Goal: Transaction & Acquisition: Purchase product/service

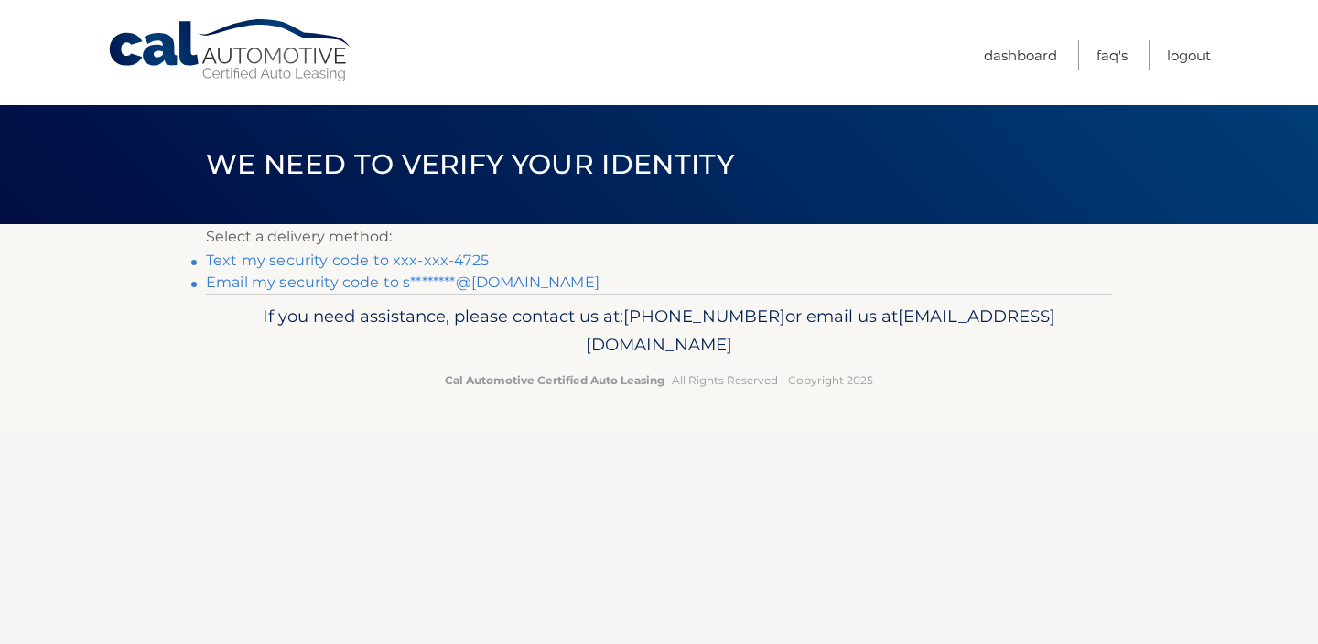
click at [422, 262] on link "Text my security code to xxx-xxx-4725" at bounding box center [347, 260] width 283 height 17
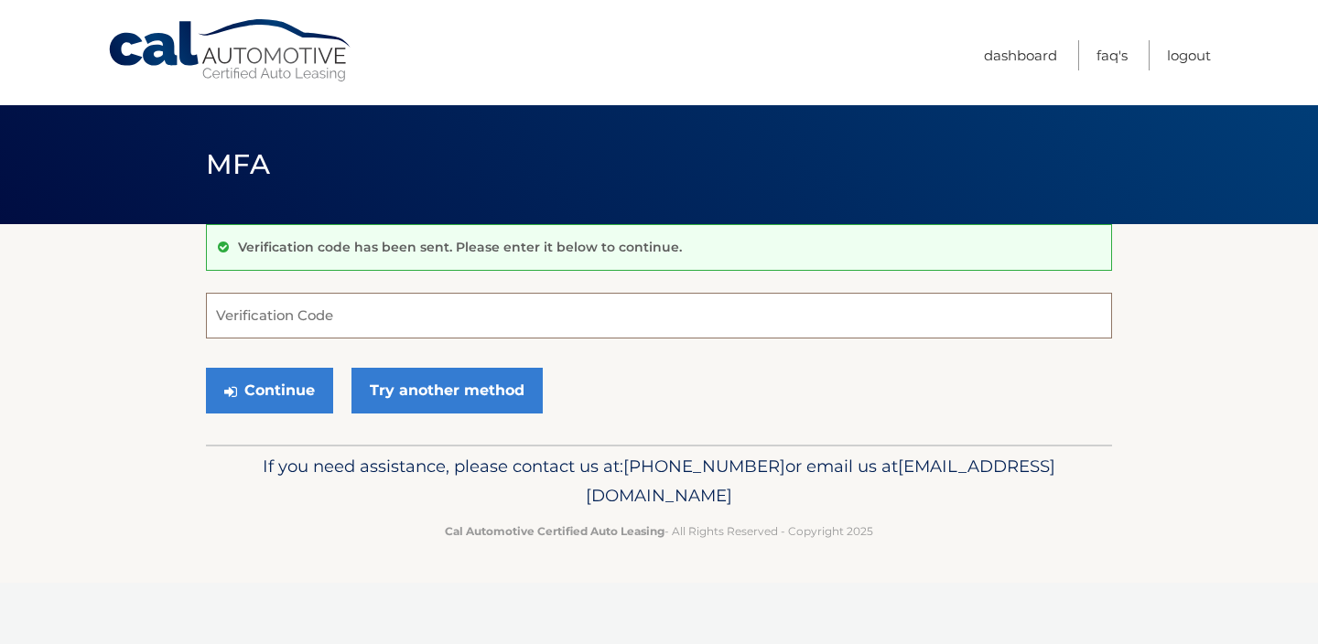
click at [366, 308] on input "Verification Code" at bounding box center [659, 316] width 906 height 46
type input "599526"
click at [286, 381] on button "Continue" at bounding box center [269, 391] width 127 height 46
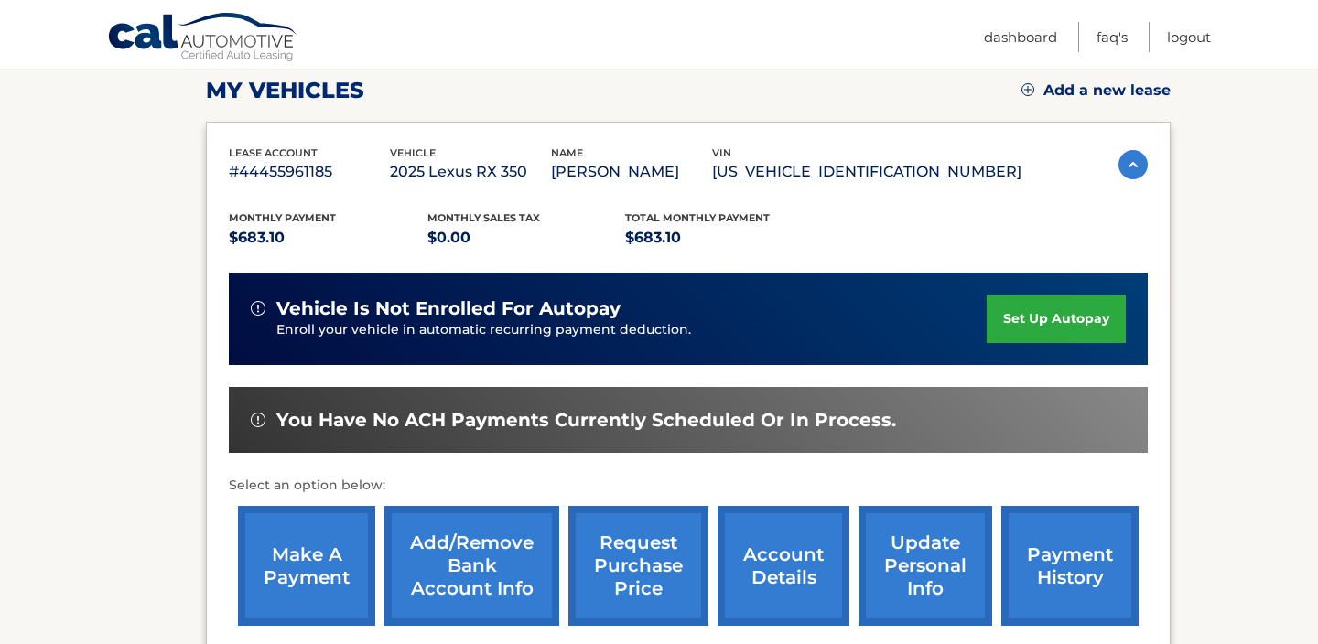
scroll to position [289, 0]
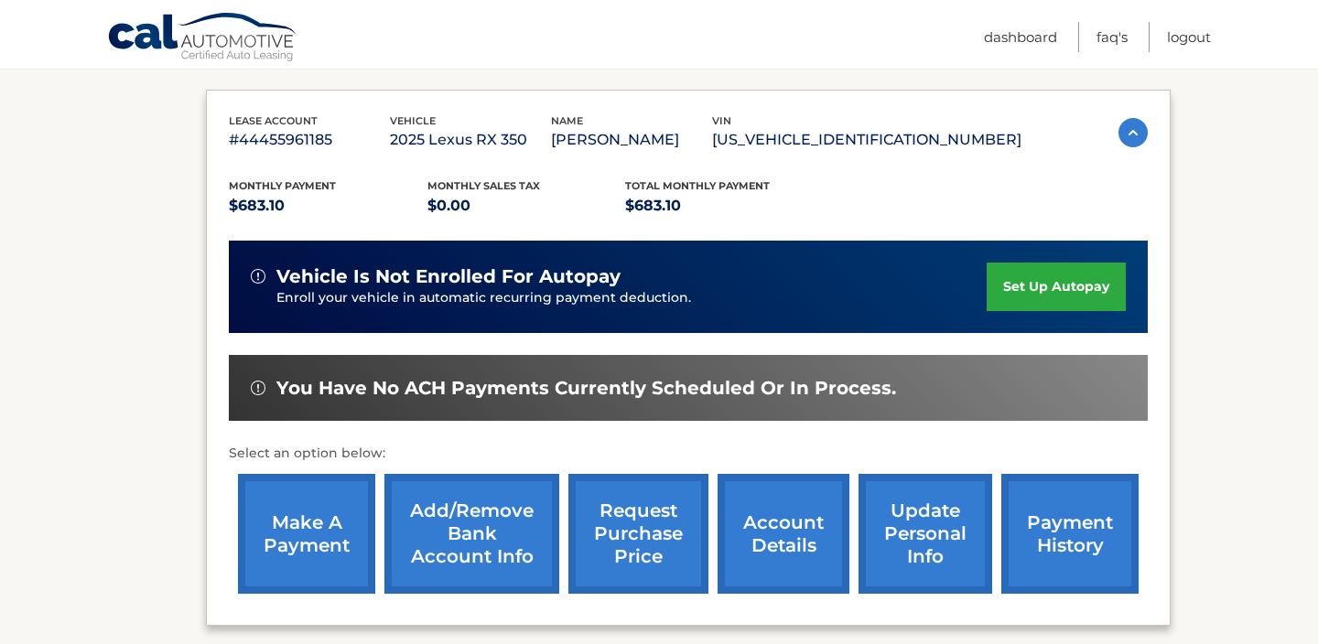
click at [310, 529] on link "make a payment" at bounding box center [306, 534] width 137 height 120
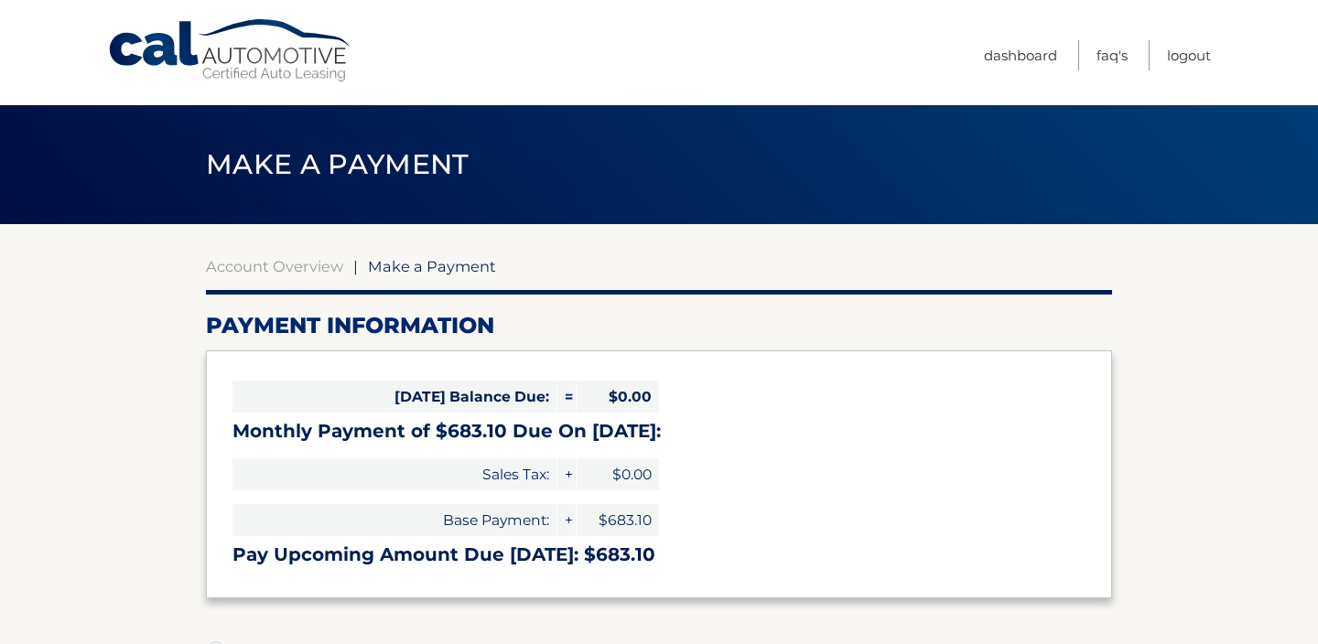
select select "NWI1YWIxNGUtZTVhMi00NjY5LTk2YzMtNDllZDRhNjkzNTYx"
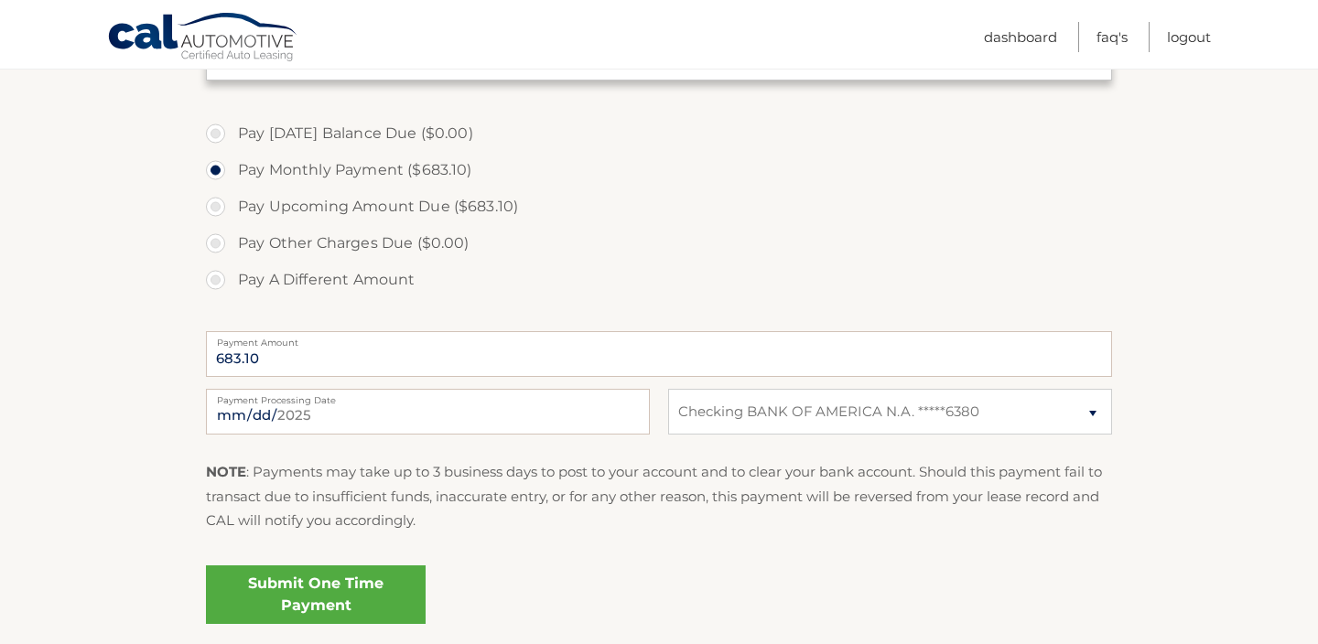
scroll to position [548, 0]
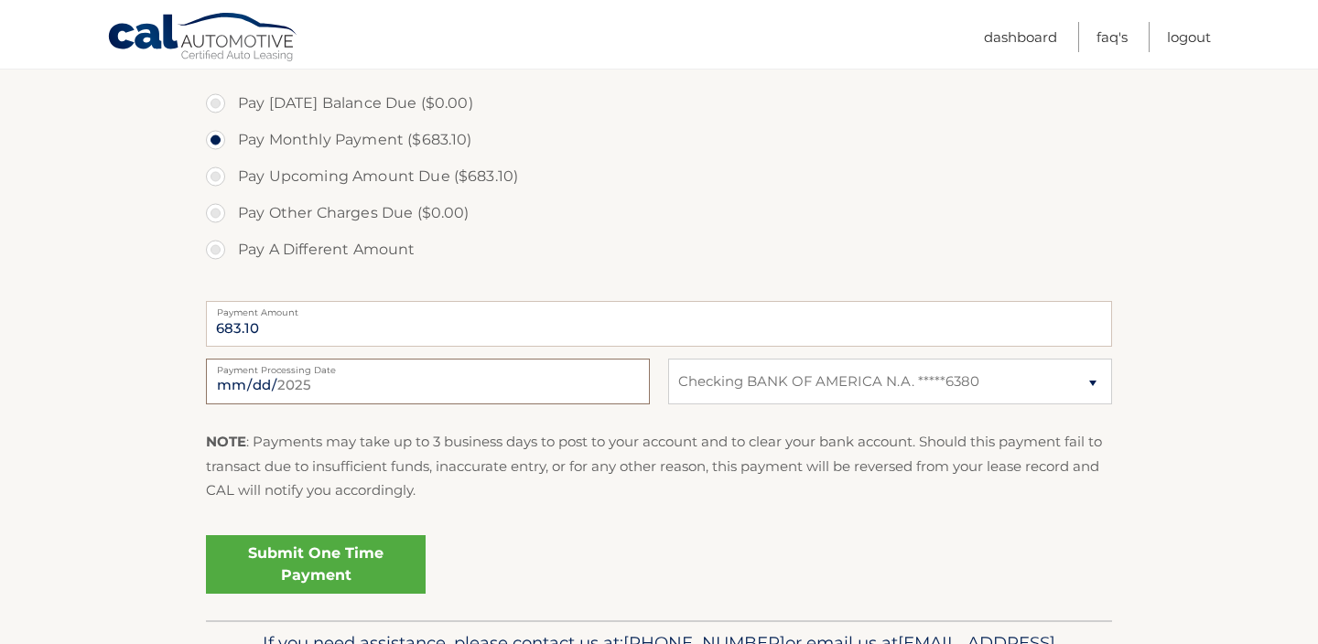
click at [394, 385] on input "2025-09-16" at bounding box center [428, 382] width 444 height 46
type input "2025-10-03"
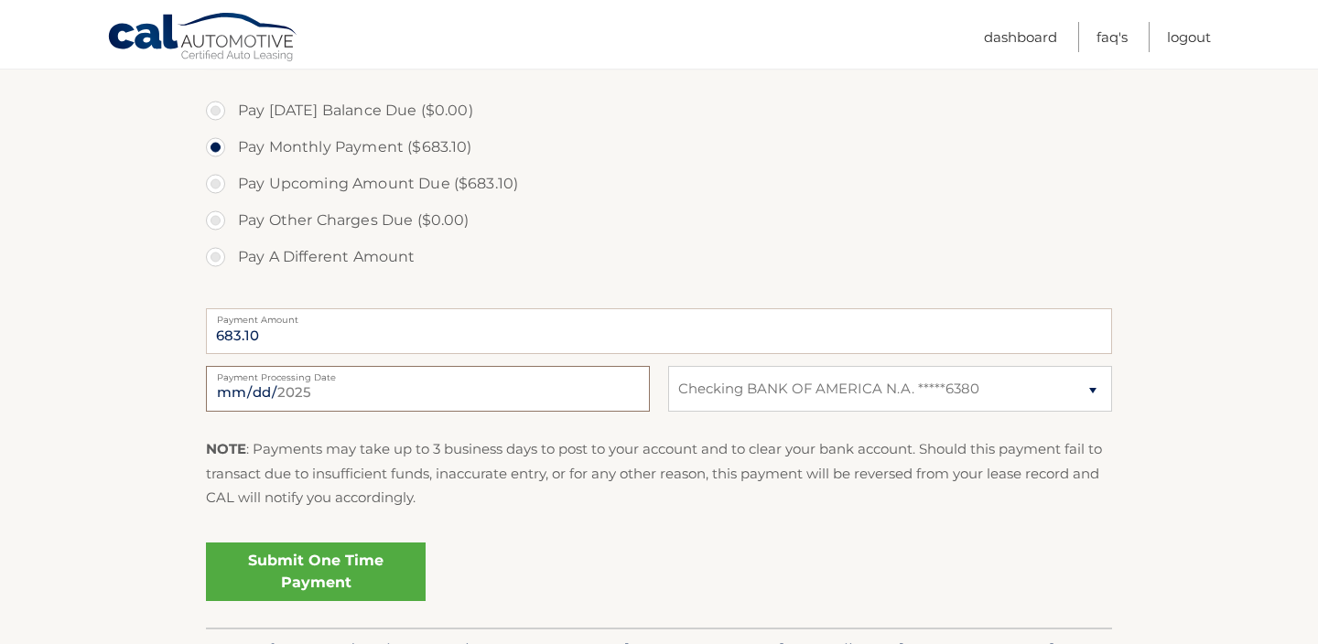
scroll to position [568, 0]
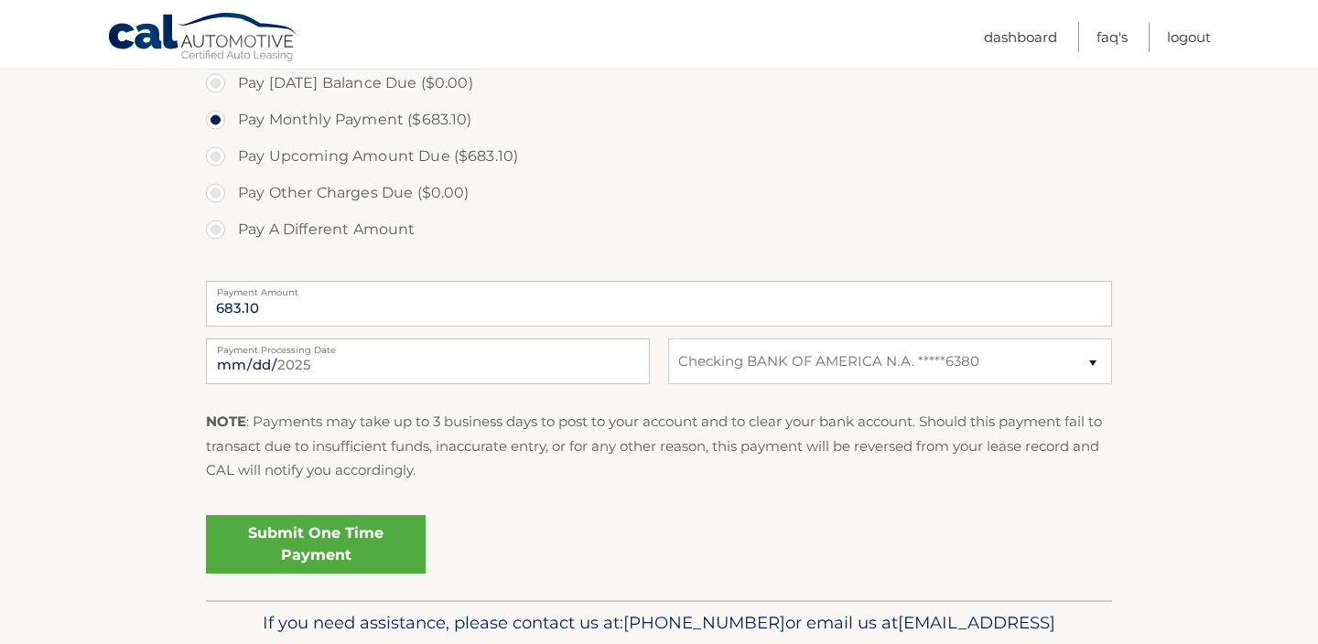
click at [319, 538] on link "Submit One Time Payment" at bounding box center [316, 544] width 220 height 59
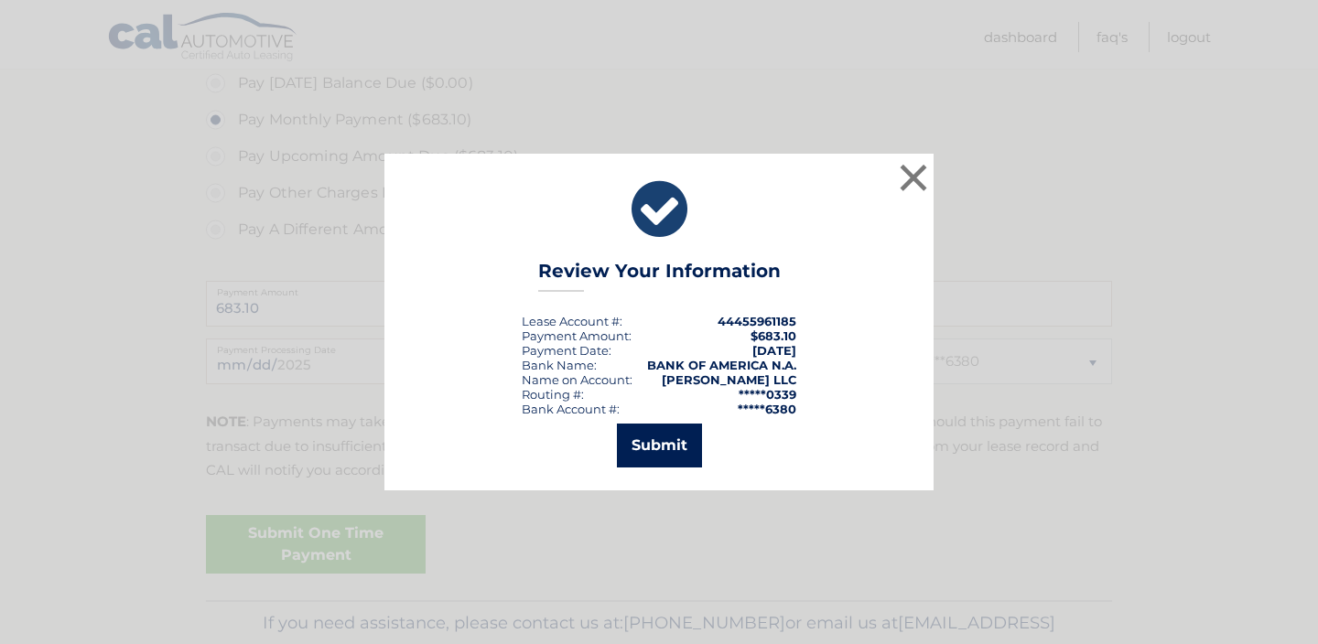
click at [668, 446] on button "Submit" at bounding box center [659, 446] width 85 height 44
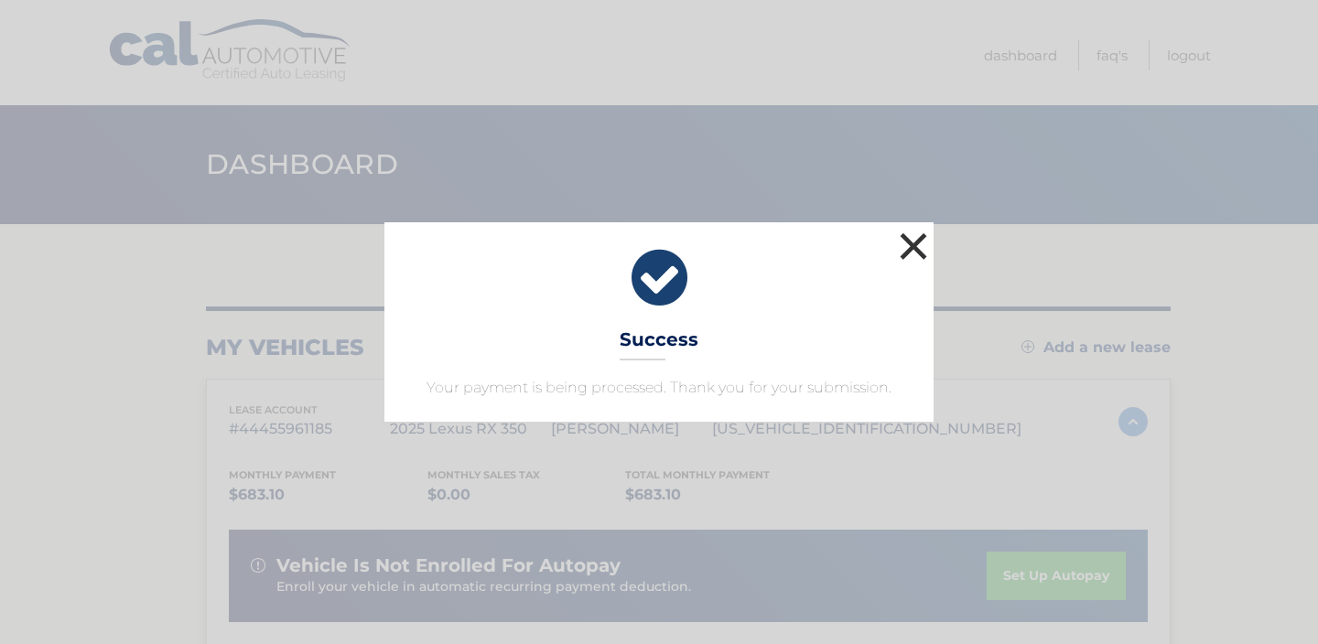
click at [917, 242] on button "×" at bounding box center [913, 246] width 37 height 37
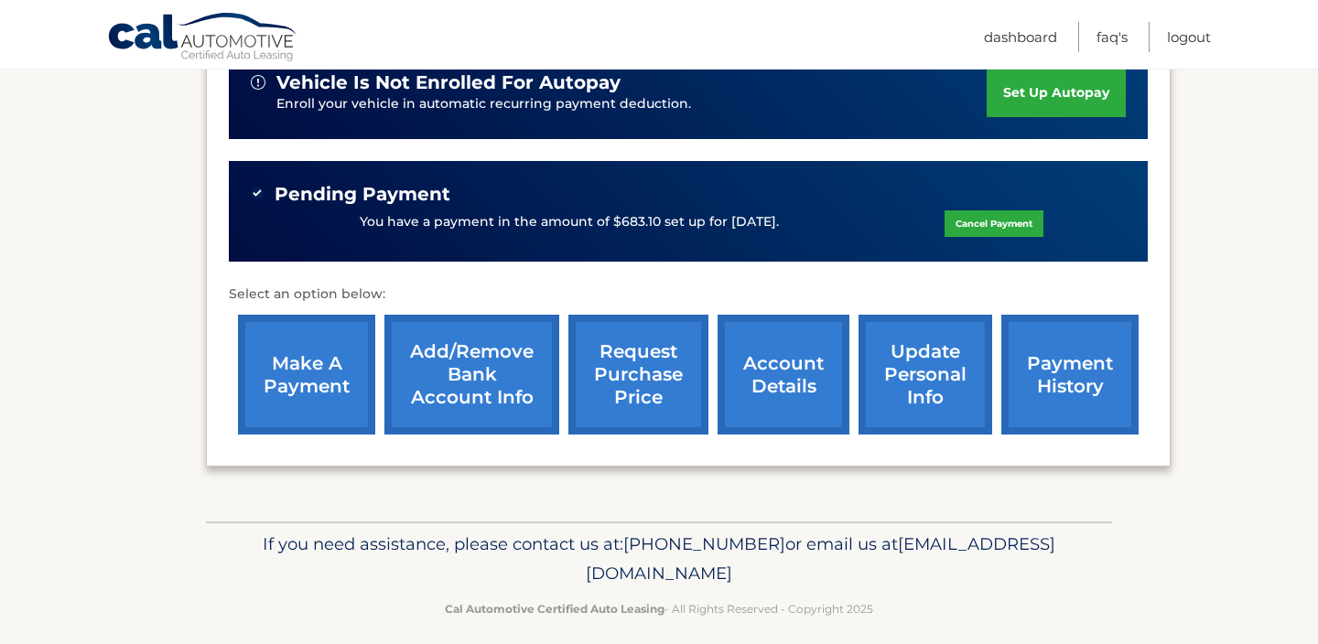
scroll to position [499, 0]
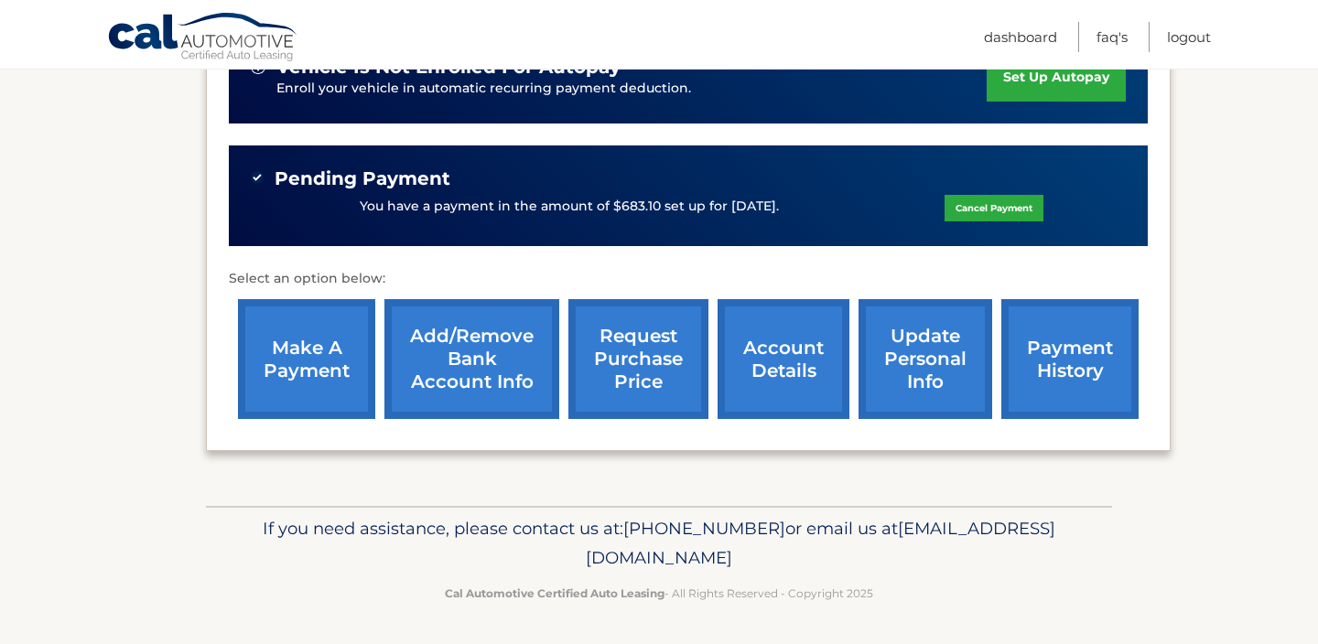
click at [796, 358] on link "account details" at bounding box center [783, 359] width 132 height 120
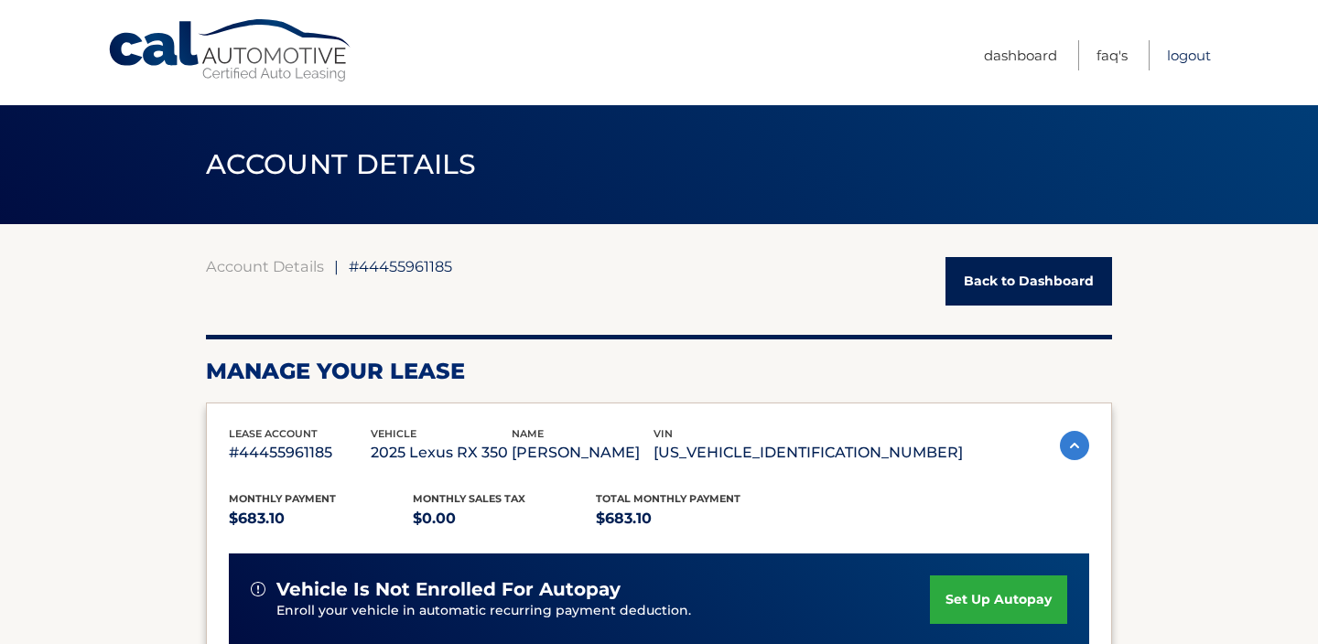
click at [1192, 51] on link "Logout" at bounding box center [1189, 55] width 44 height 30
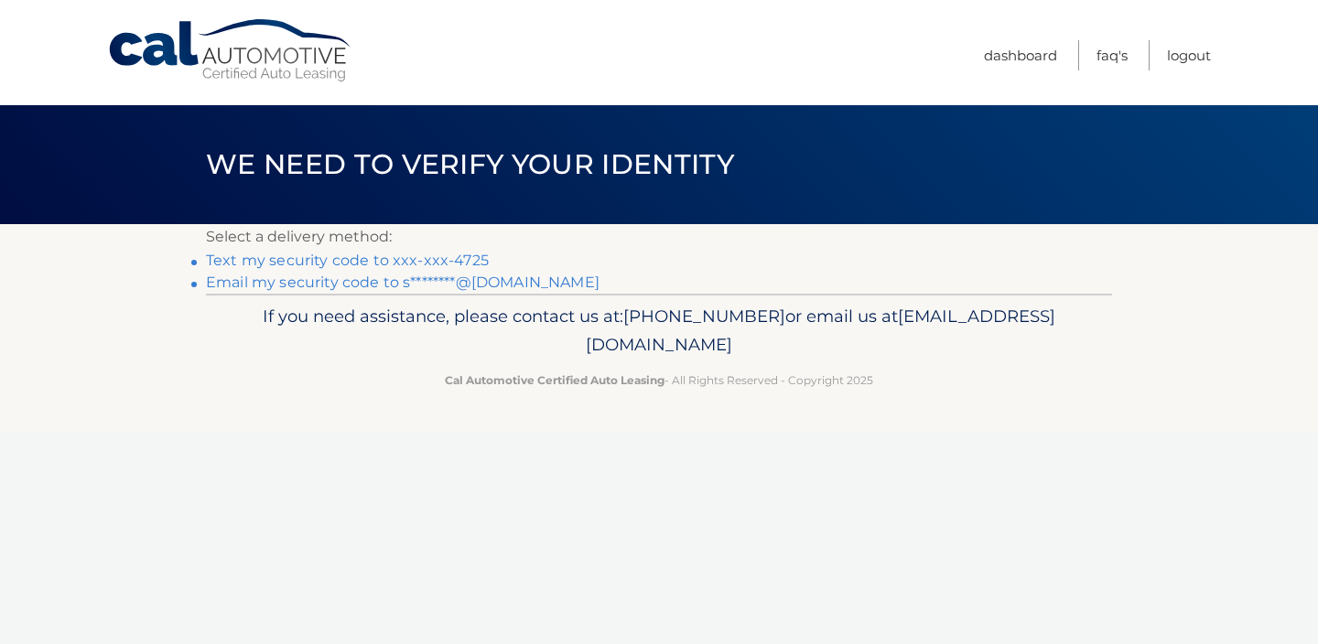
click at [368, 265] on link "Text my security code to xxx-xxx-4725" at bounding box center [347, 260] width 283 height 17
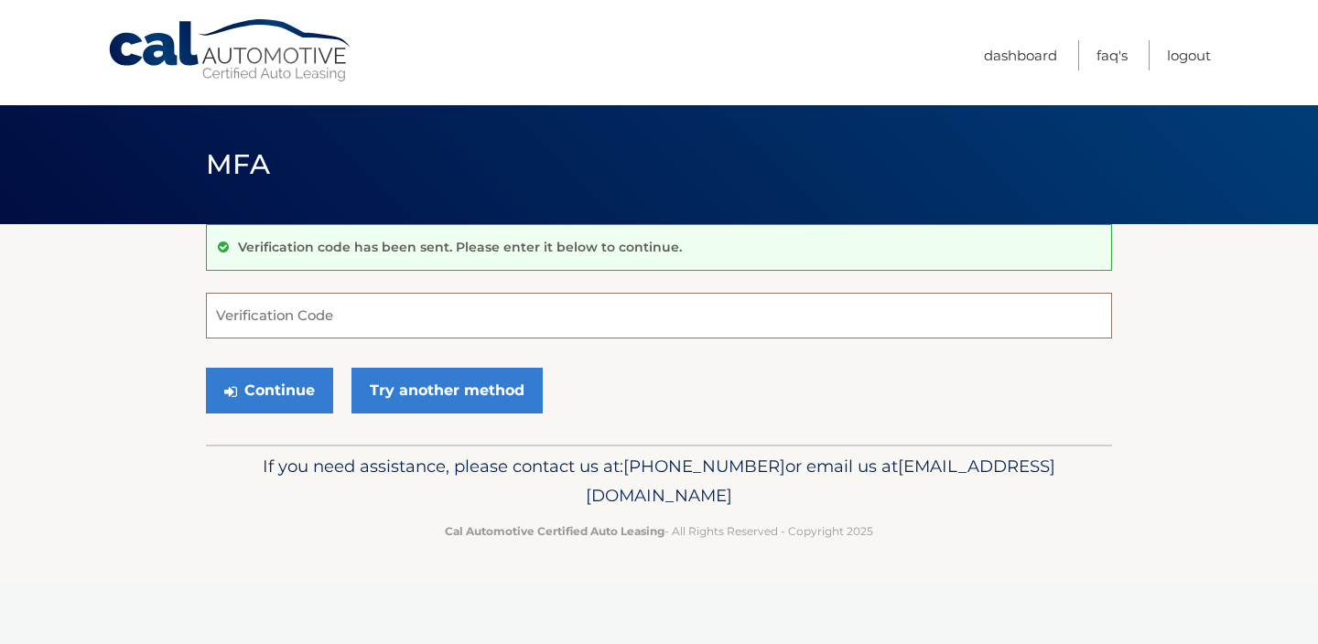
click at [327, 297] on input "Verification Code" at bounding box center [659, 316] width 906 height 46
type input "327935"
click at [296, 389] on button "Continue" at bounding box center [269, 391] width 127 height 46
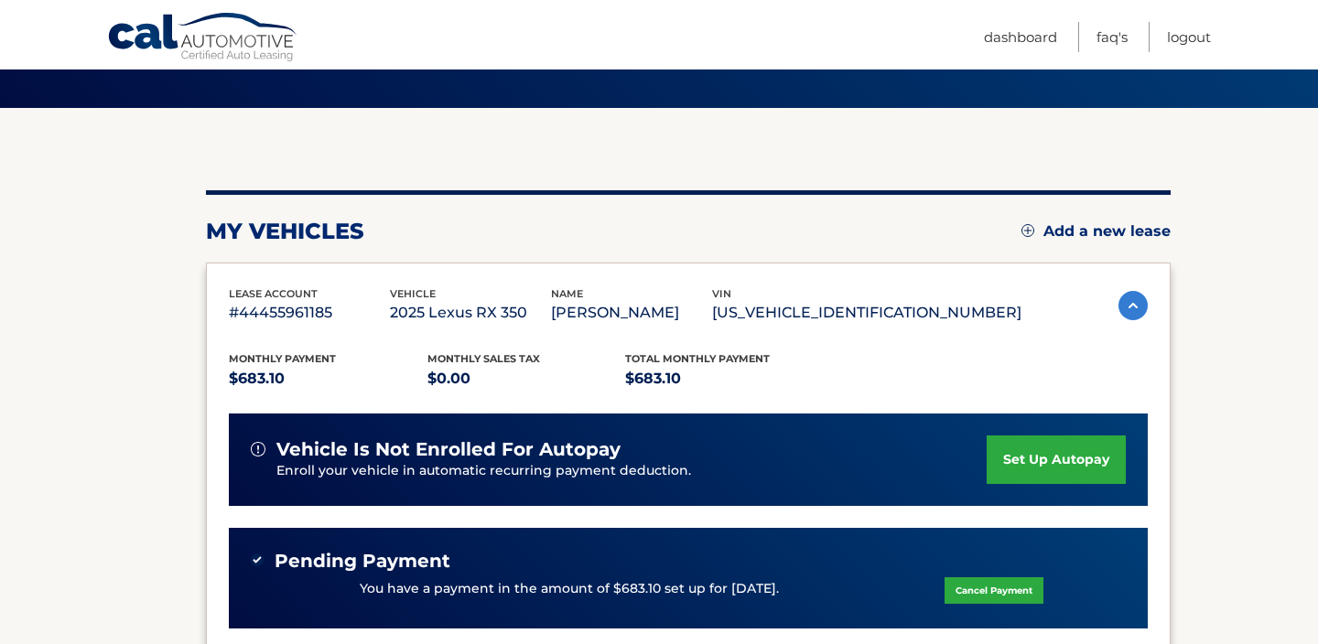
scroll to position [176, 0]
